Goal: Task Accomplishment & Management: Manage account settings

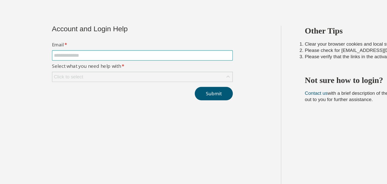
click at [76, 49] on input "text" at bounding box center [90, 50] width 112 height 4
type input "**********"
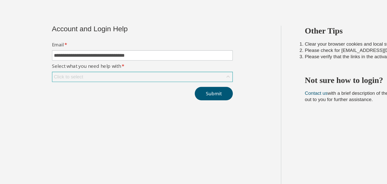
click at [74, 62] on div "Click to select" at bounding box center [90, 64] width 114 height 6
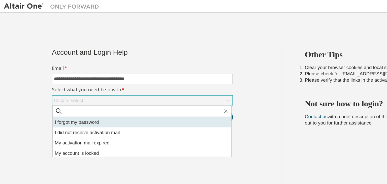
click at [80, 77] on li "I forgot my password" at bounding box center [89, 77] width 113 height 7
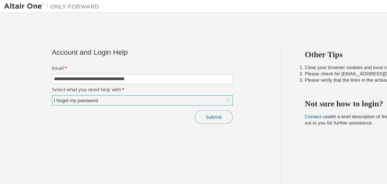
click at [130, 73] on button "Submit" at bounding box center [136, 74] width 24 height 9
click at [131, 71] on button "Submit" at bounding box center [136, 74] width 24 height 9
